Goal: Task Accomplishment & Management: Complete application form

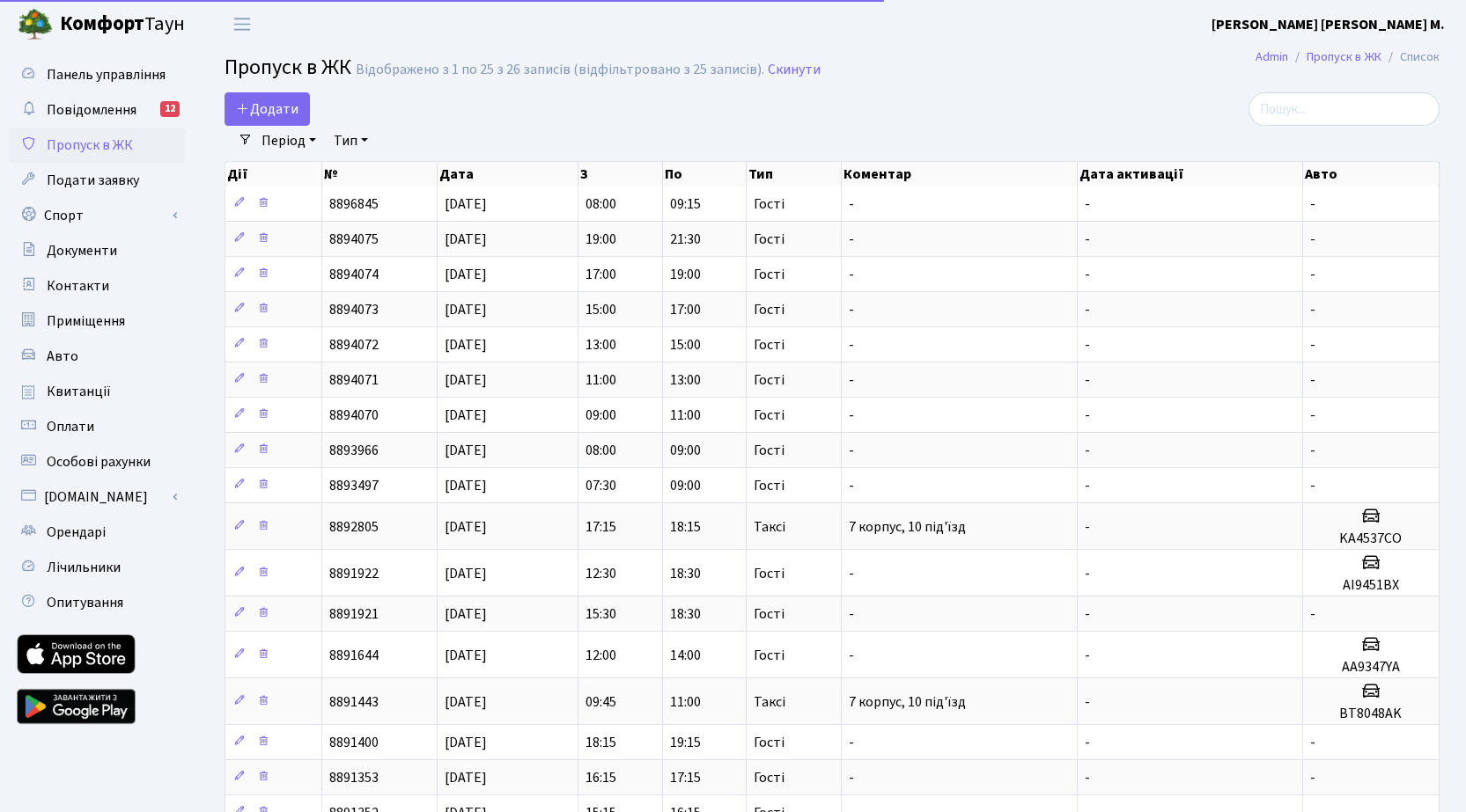
select select "25"
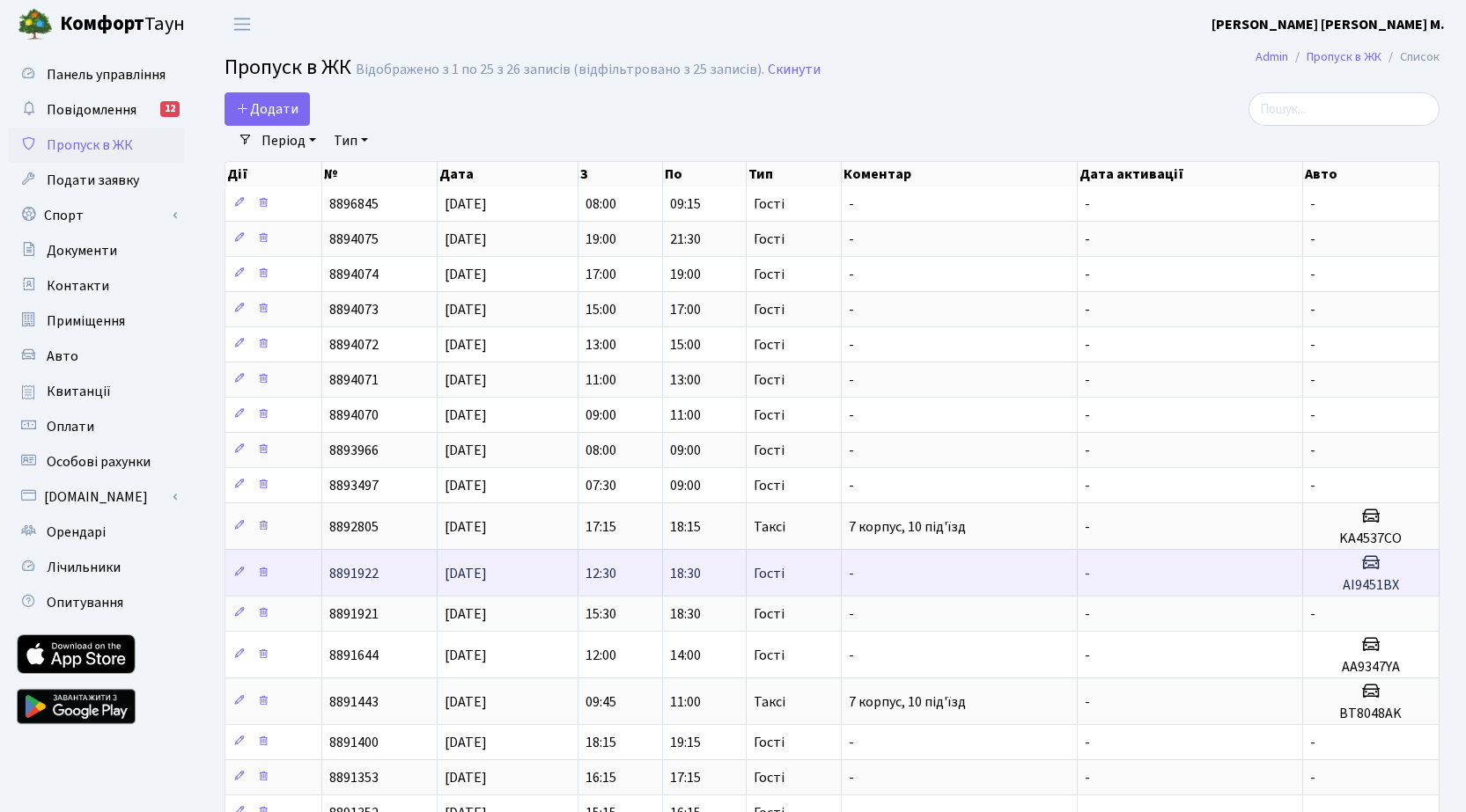
click at [1366, 571] on icon at bounding box center [1371, 562] width 21 height 21
click at [233, 569] on icon at bounding box center [238, 571] width 12 height 12
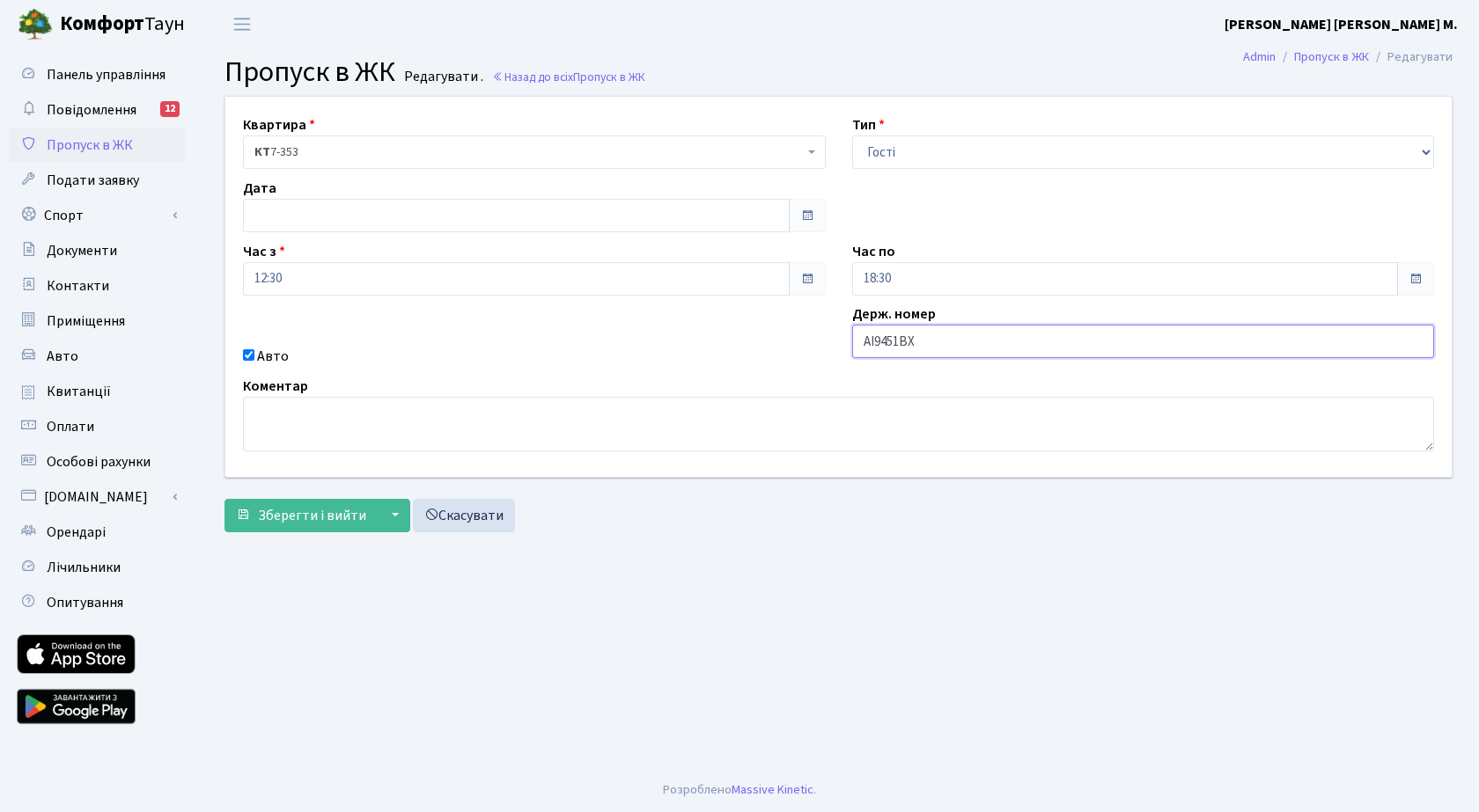
drag, startPoint x: 934, startPoint y: 346, endPoint x: 849, endPoint y: 340, distance: 85.2
click at [849, 340] on div "Держ. номер АІ9451ВХ" at bounding box center [1143, 335] width 609 height 63
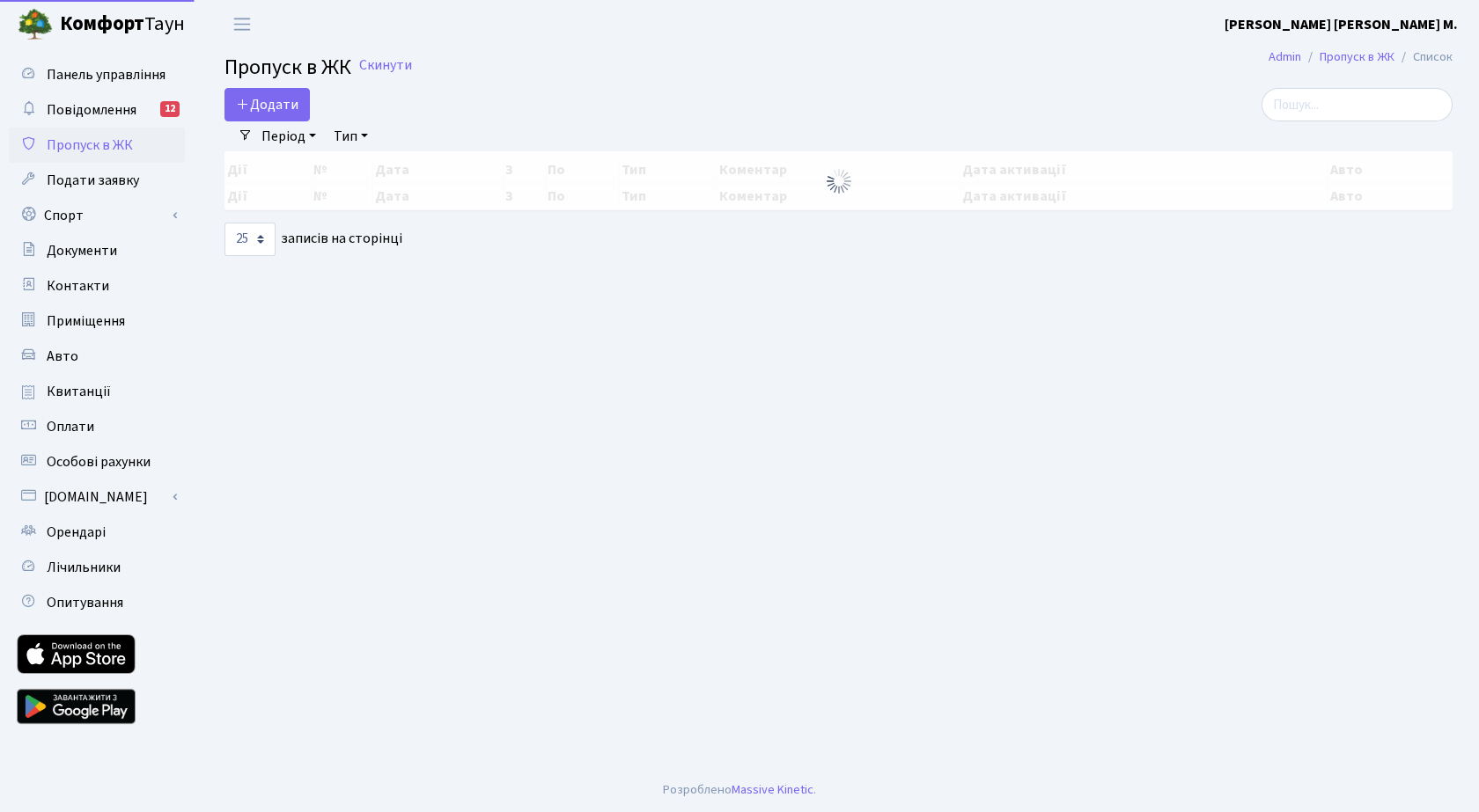
select select "25"
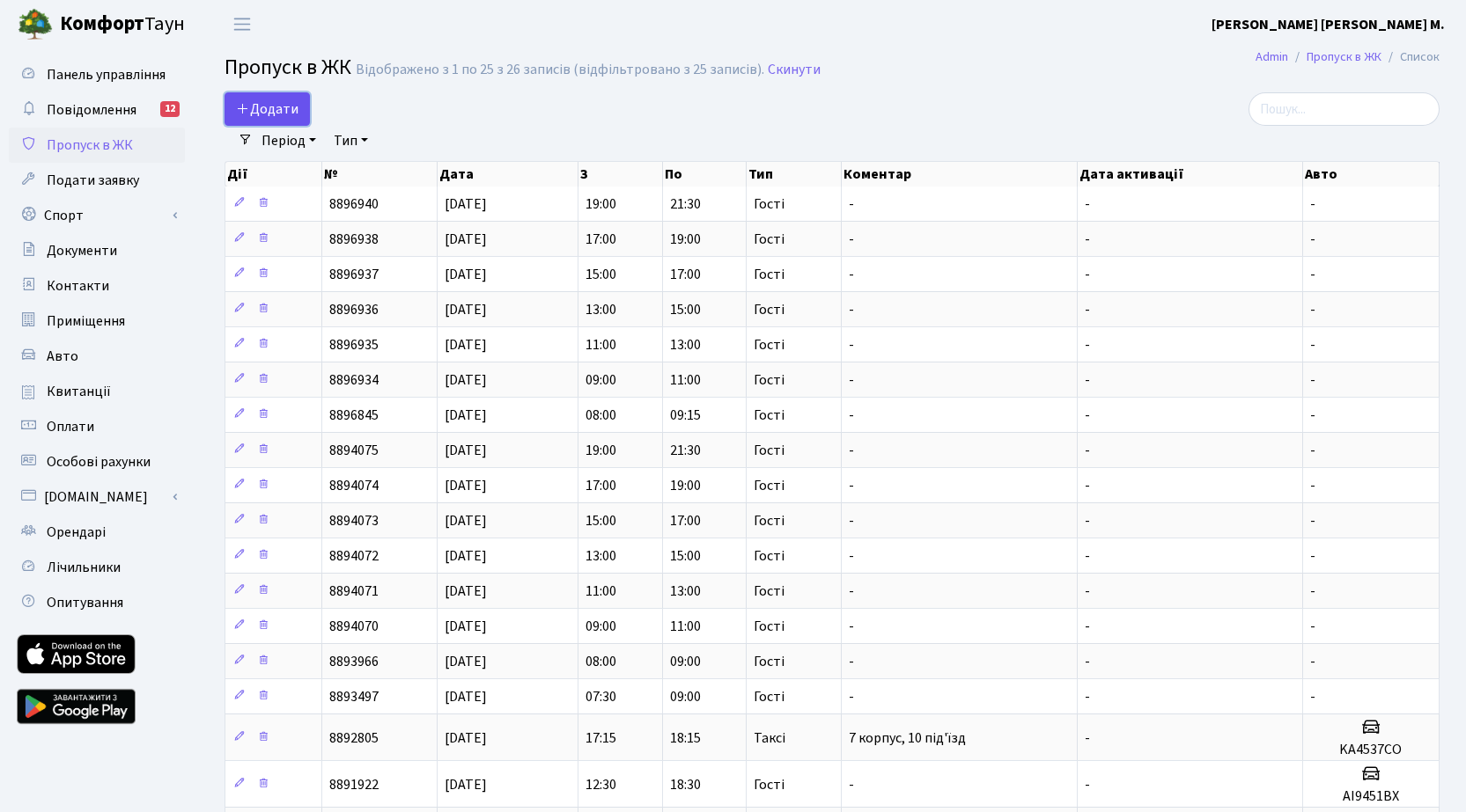
click at [281, 103] on span "Додати" at bounding box center [267, 109] width 62 height 19
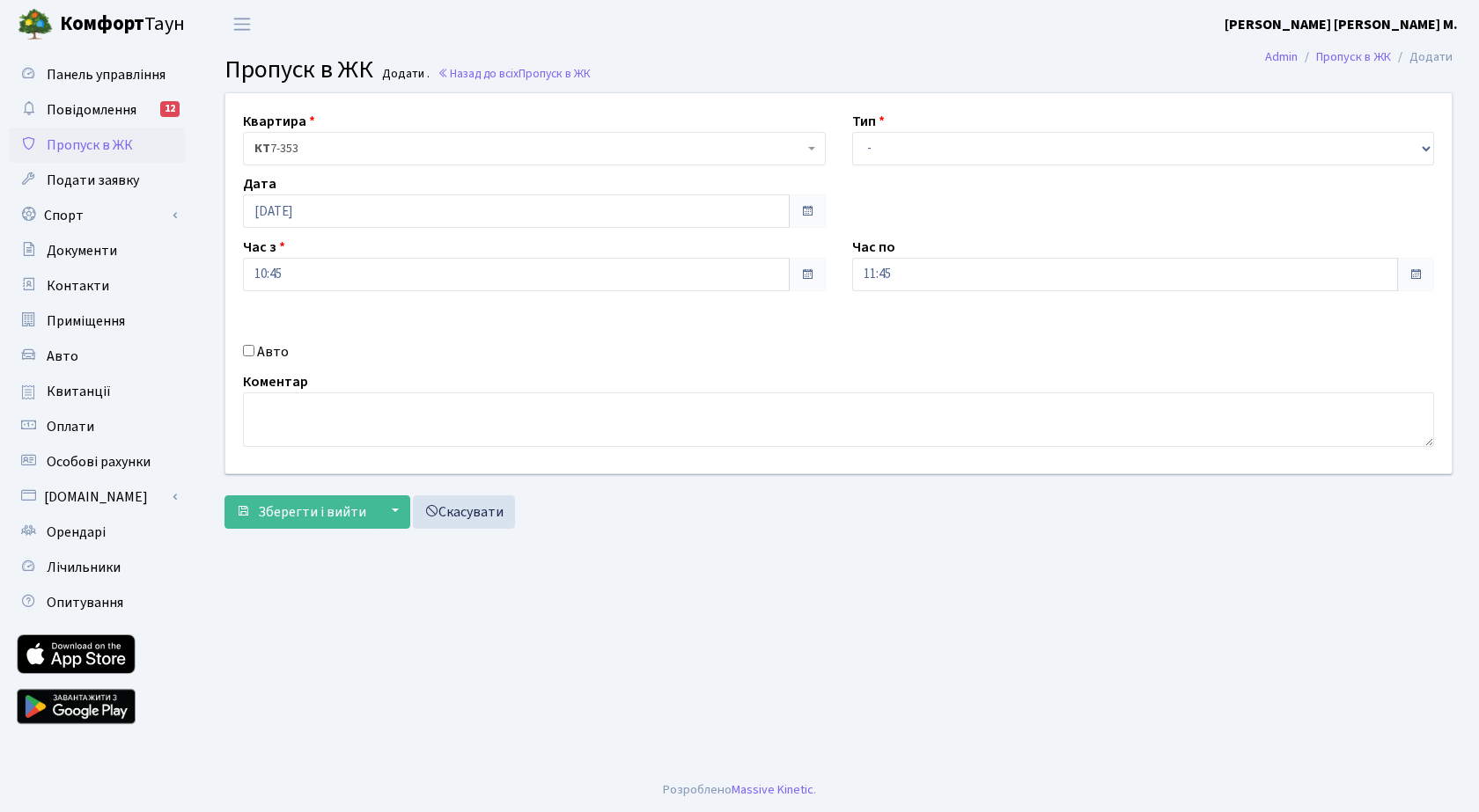
click at [256, 347] on div "Авто" at bounding box center [535, 352] width 609 height 21
click at [246, 356] on input "Авто" at bounding box center [248, 350] width 11 height 11
checkbox input "true"
paste input "АІ9451ВХ"
type input "АІ9451ВХ"
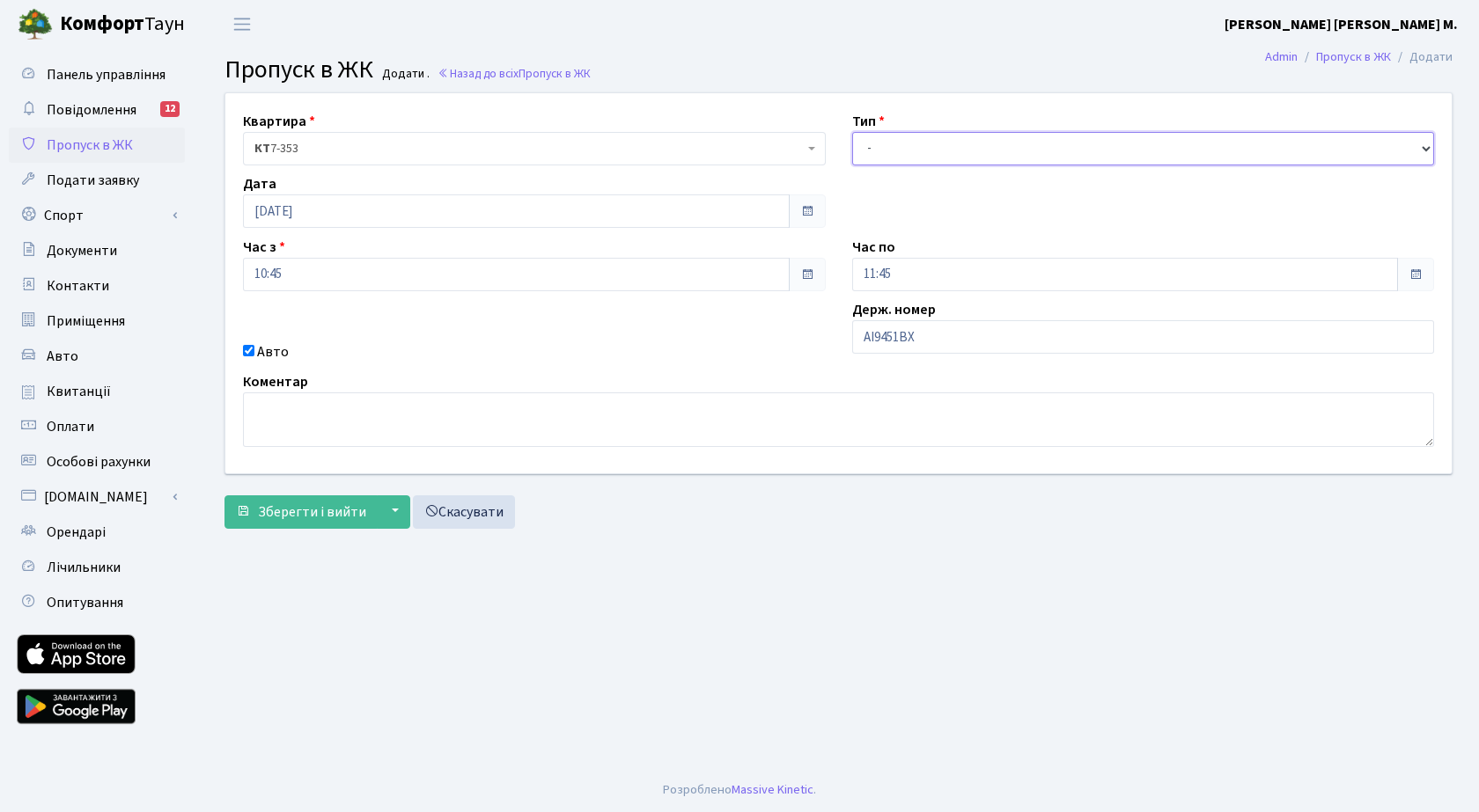
click at [913, 153] on select "- Доставка Таксі Гості Сервіс" at bounding box center [1143, 148] width 583 height 33
select select "3"
click at [852, 132] on select "- Доставка Таксі Гості Сервіс" at bounding box center [1143, 148] width 583 height 33
click at [372, 263] on input "10:45" at bounding box center [516, 274] width 546 height 33
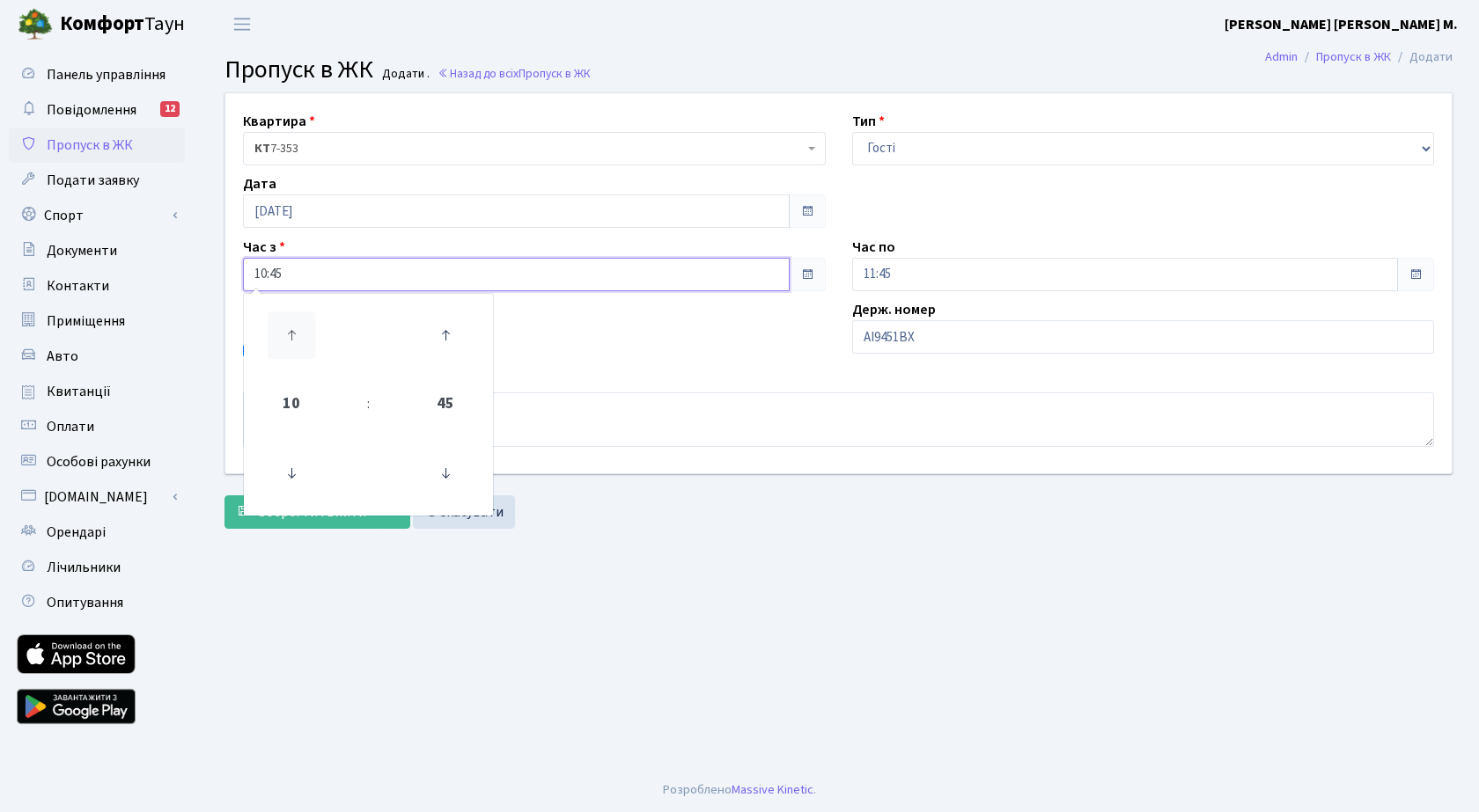
click at [278, 333] on icon at bounding box center [292, 335] width 48 height 48
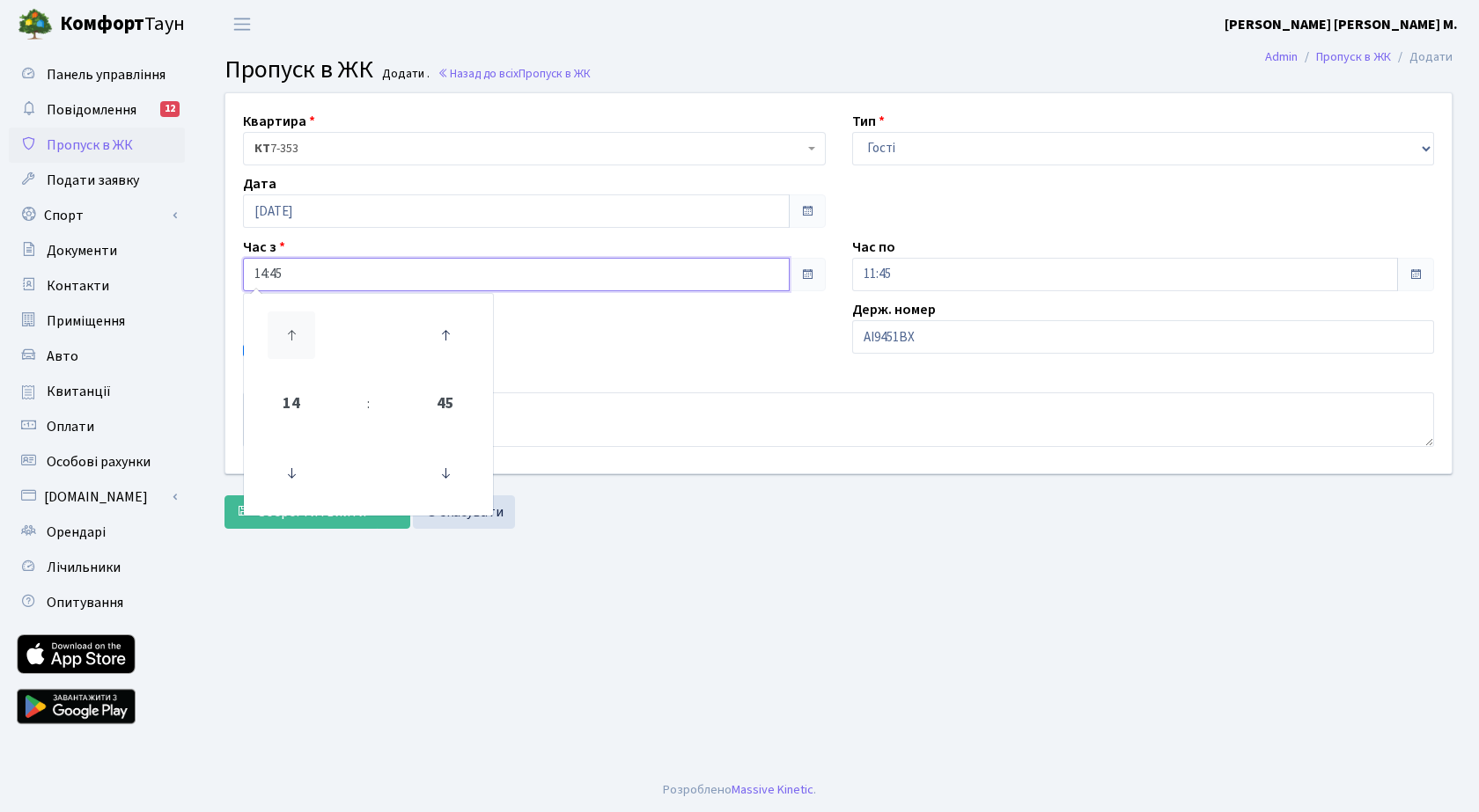
type input "15:45"
click at [939, 275] on input "11:45" at bounding box center [1125, 274] width 546 height 33
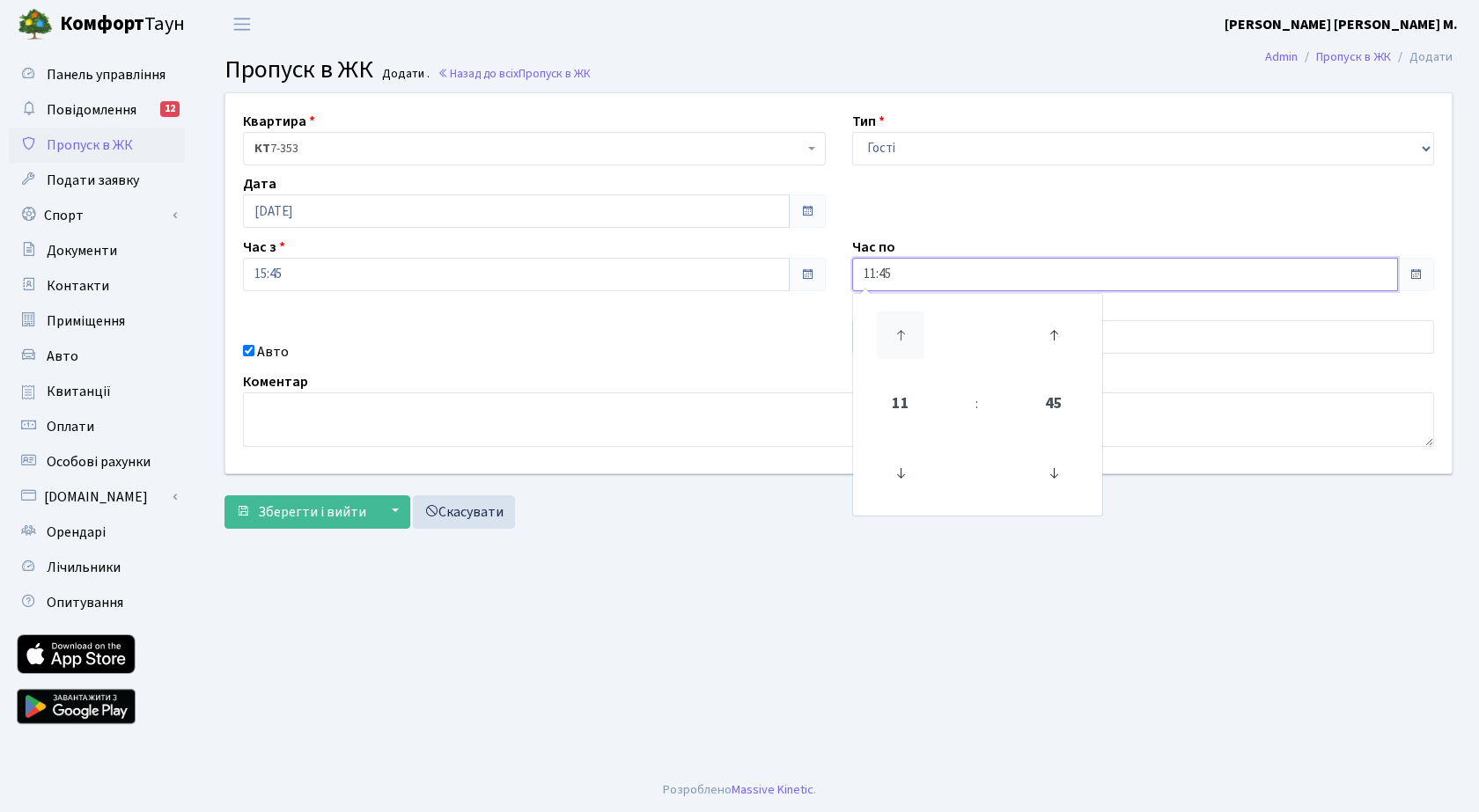
click at [902, 329] on icon at bounding box center [900, 335] width 48 height 48
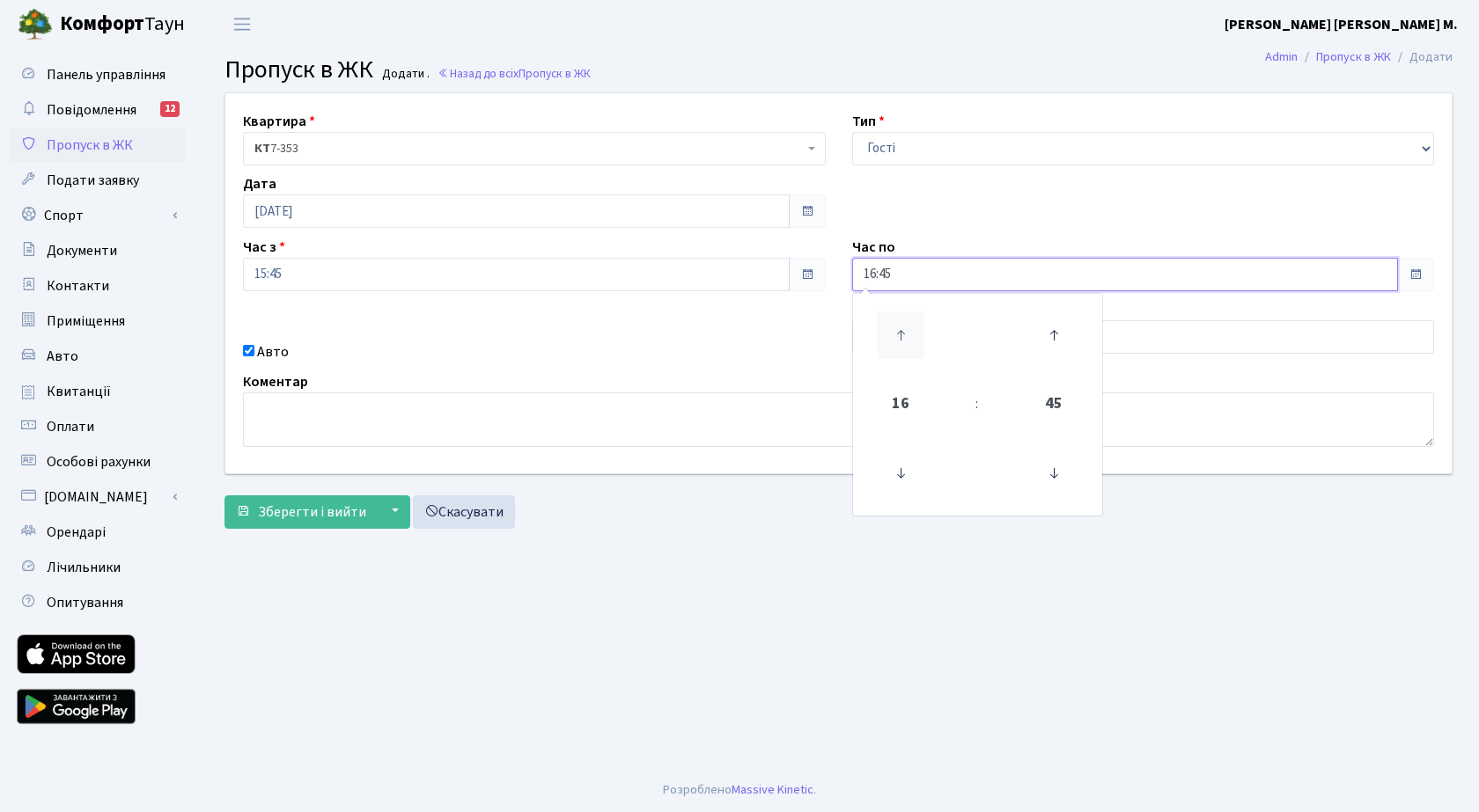
click at [902, 329] on icon at bounding box center [900, 335] width 48 height 48
type input "18:45"
click at [613, 557] on main "Admin Пропуск в ЖК Додати Пропуск в ЖК Додати . Назад до всіх Пропуск в ЖК Квар…" at bounding box center [838, 408] width 1281 height 719
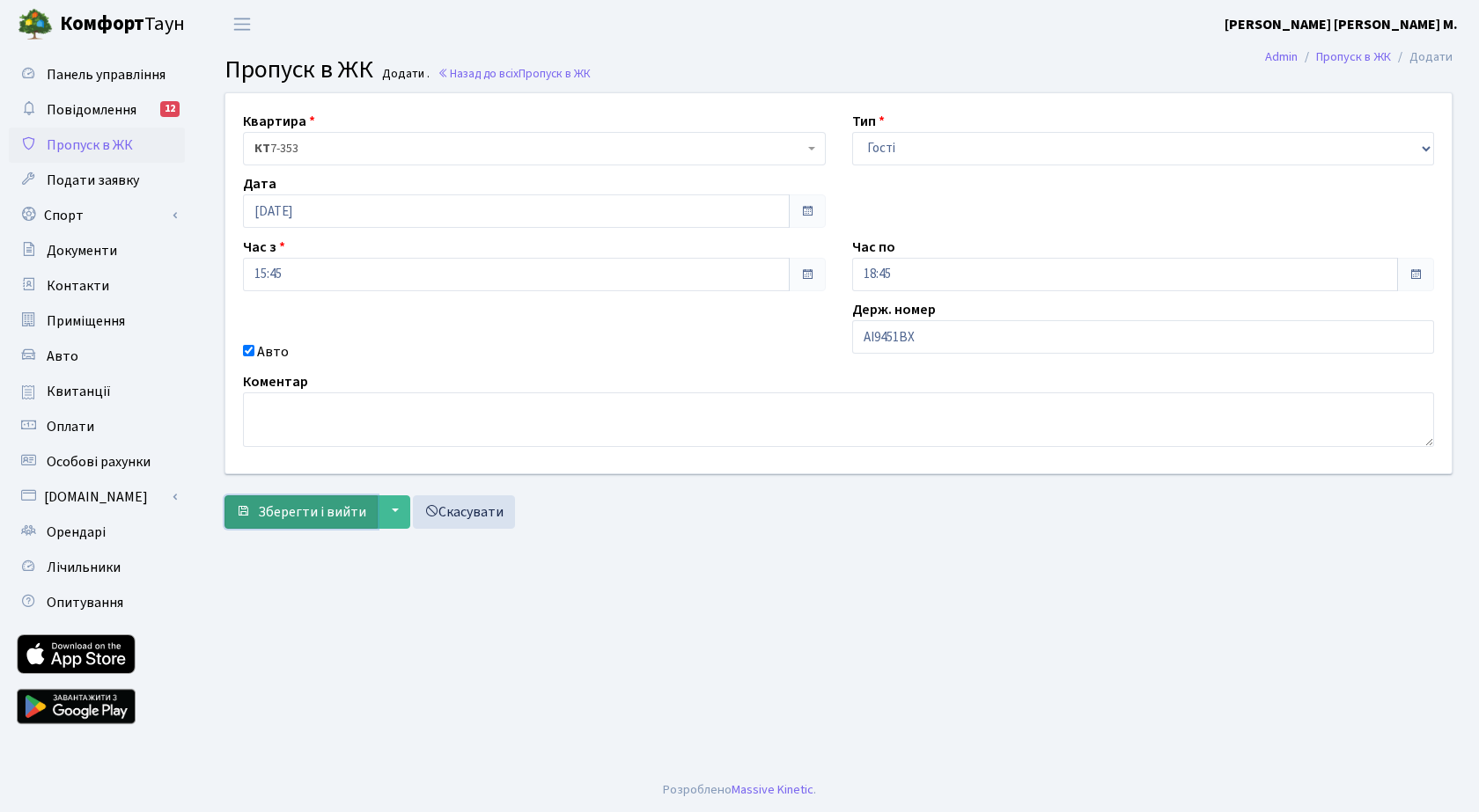
click at [299, 505] on span "Зберегти і вийти" at bounding box center [312, 511] width 108 height 19
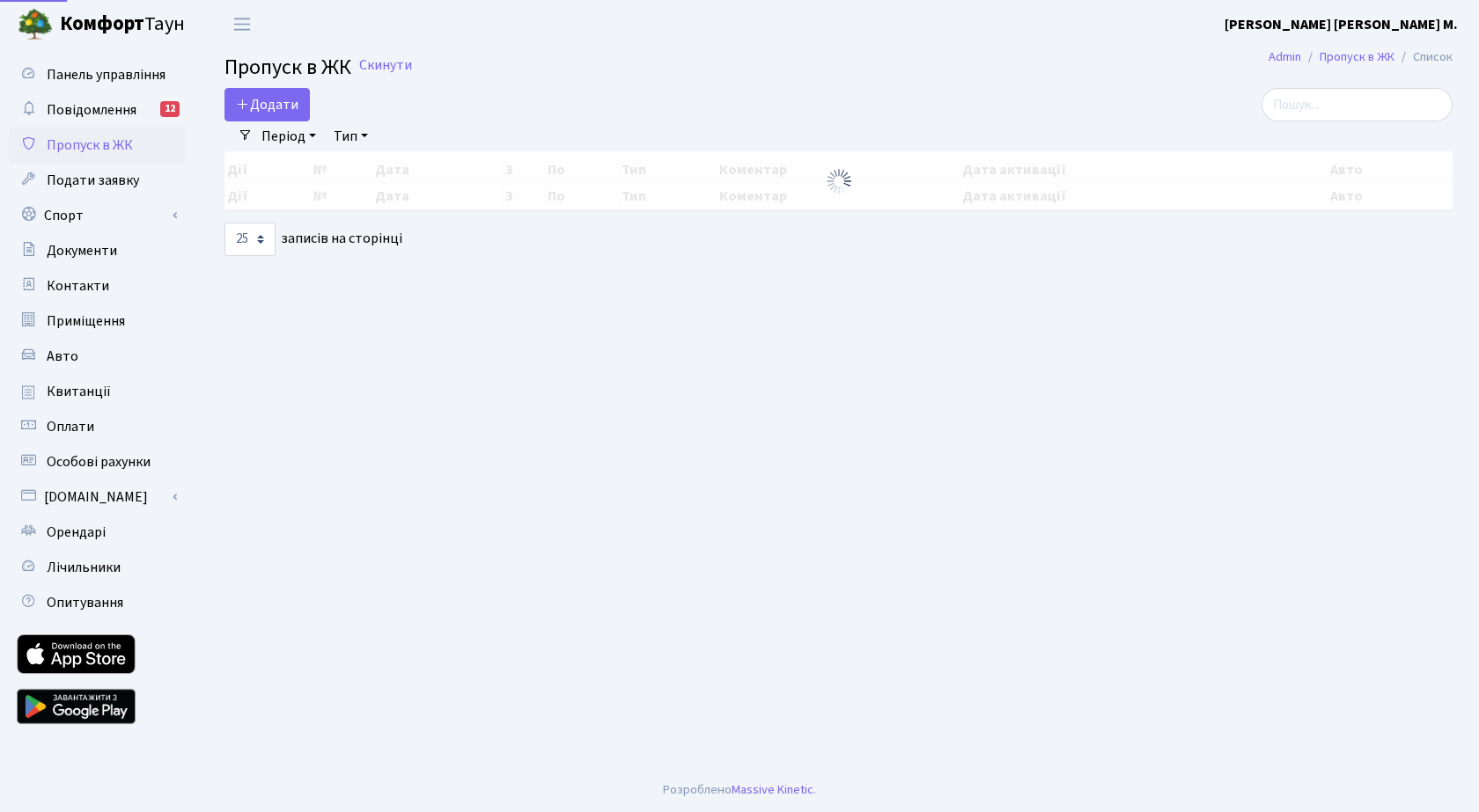
select select "25"
